Goal: Find specific page/section: Find specific page/section

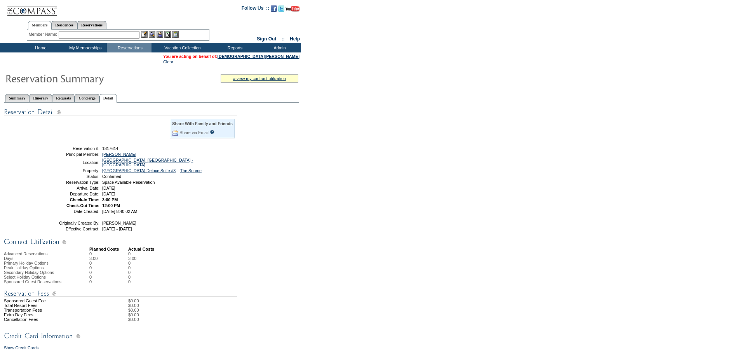
click at [274, 211] on div "Share With Family and Friends Share via Email Share Reservation Information Ple…" at bounding box center [151, 316] width 295 height 429
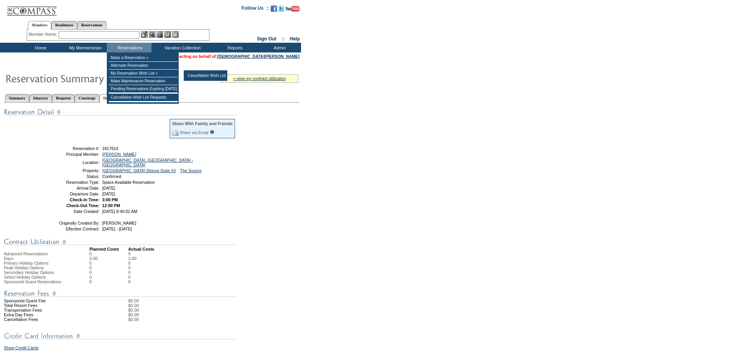
drag, startPoint x: 330, startPoint y: 141, endPoint x: 192, endPoint y: 82, distance: 149.9
click at [330, 141] on form "Follow Us ::" at bounding box center [370, 286] width 740 height 573
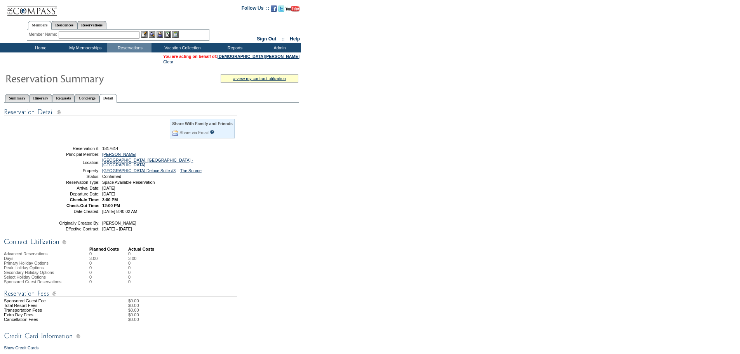
click at [342, 210] on form "Follow Us ::" at bounding box center [370, 286] width 740 height 573
drag, startPoint x: 337, startPoint y: 153, endPoint x: 346, endPoint y: 161, distance: 12.4
click at [337, 155] on form "Follow Us ::" at bounding box center [370, 286] width 740 height 573
click at [355, 259] on form "Follow Us ::" at bounding box center [370, 286] width 740 height 573
click at [293, 58] on link "[DEMOGRAPHIC_DATA][PERSON_NAME]" at bounding box center [258, 56] width 82 height 5
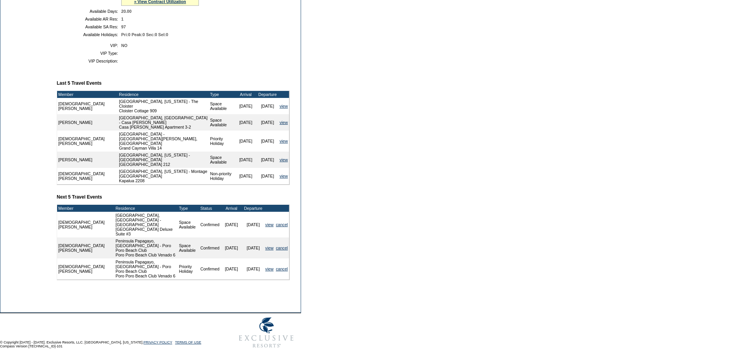
scroll to position [227, 0]
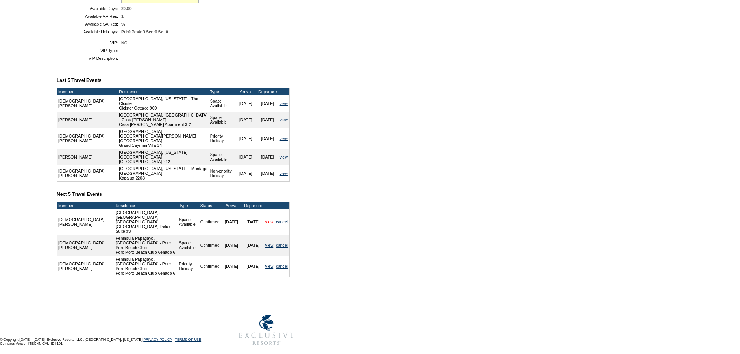
click at [269, 221] on link "view" at bounding box center [269, 221] width 8 height 5
